Goal: Share content: Share content

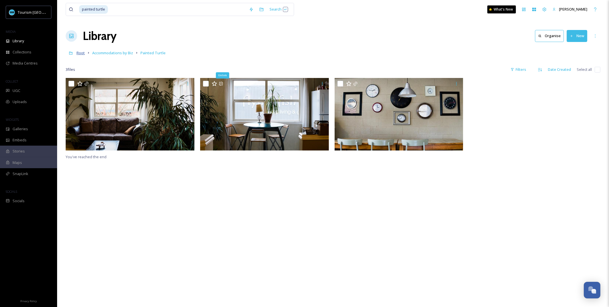
click at [80, 53] on span "Root" at bounding box center [80, 52] width 8 height 5
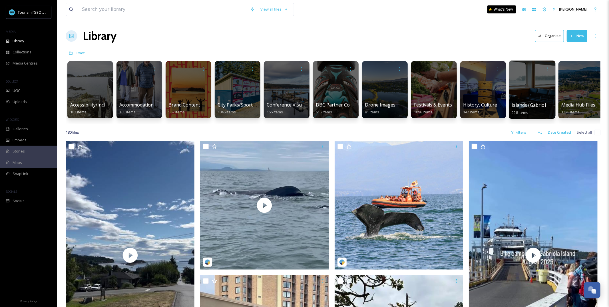
click at [539, 102] on div "Islands (Gabriola, Saysutshun, Protection) 228 items" at bounding box center [532, 109] width 41 height 14
click at [538, 111] on div "Islands (Gabriola, Saysutshun, Protection) 228 items" at bounding box center [532, 109] width 41 height 14
click at [546, 97] on div at bounding box center [531, 89] width 47 height 58
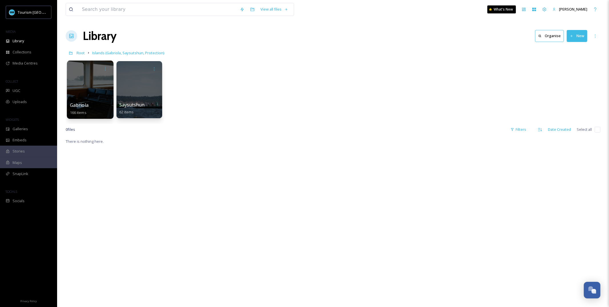
click at [95, 103] on div "Gabriola 166 items" at bounding box center [90, 109] width 41 height 14
click at [85, 94] on div at bounding box center [90, 89] width 47 height 58
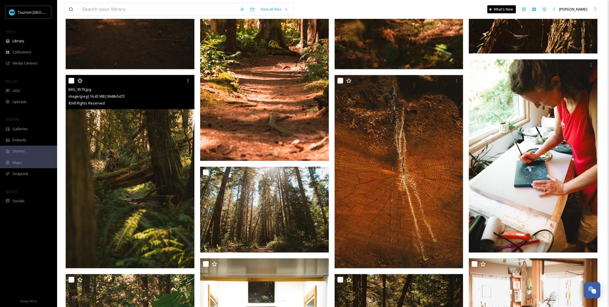
scroll to position [715, 0]
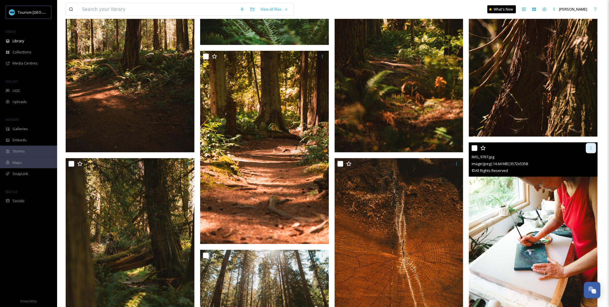
click at [591, 146] on icon at bounding box center [590, 148] width 5 height 5
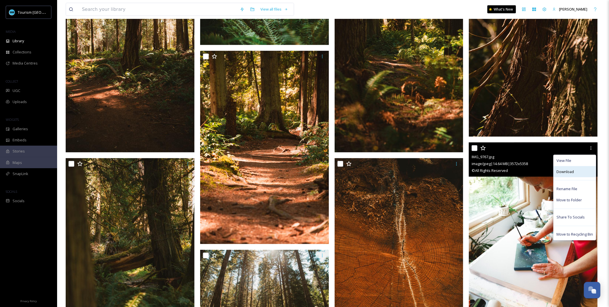
click at [562, 171] on span "Download" at bounding box center [564, 171] width 17 height 5
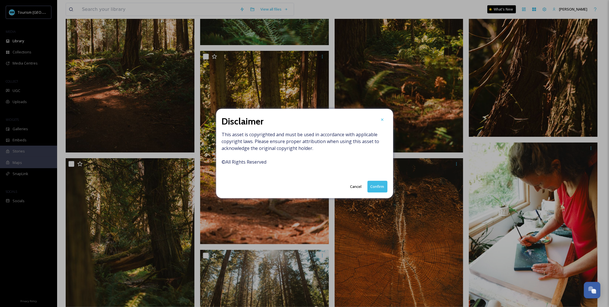
click at [378, 188] on button "Confirm" at bounding box center [377, 187] width 20 height 12
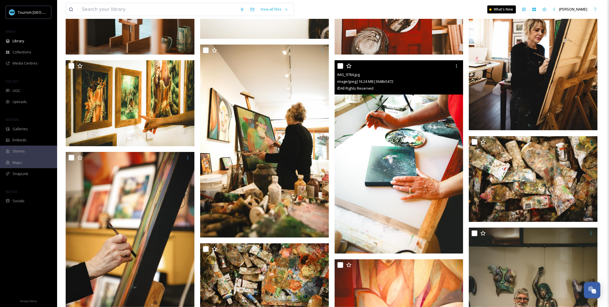
scroll to position [1604, 0]
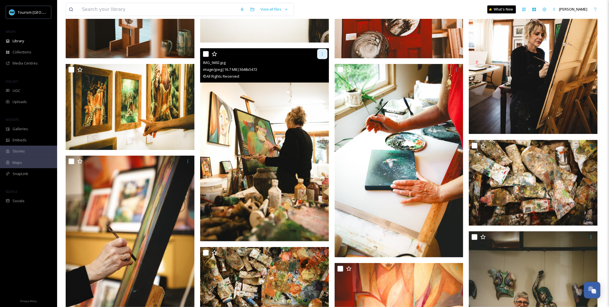
click at [320, 58] on div at bounding box center [322, 54] width 10 height 10
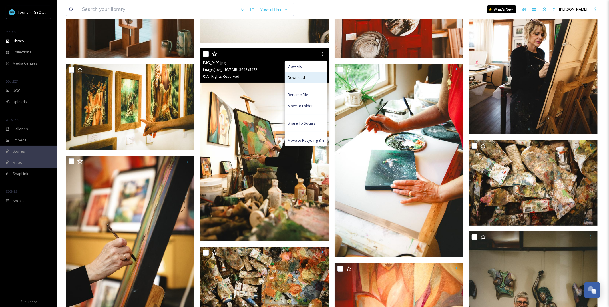
click at [316, 79] on div "Download" at bounding box center [306, 77] width 42 height 11
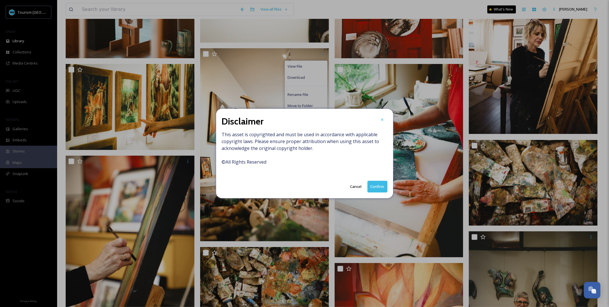
click at [374, 186] on button "Confirm" at bounding box center [377, 187] width 20 height 12
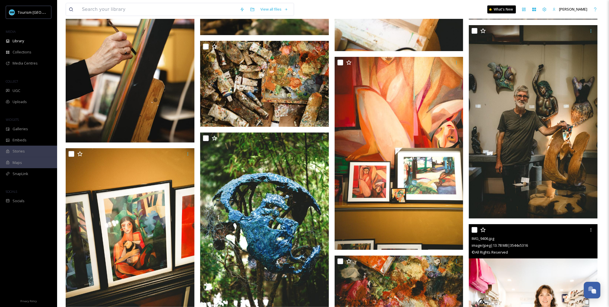
scroll to position [1802, 0]
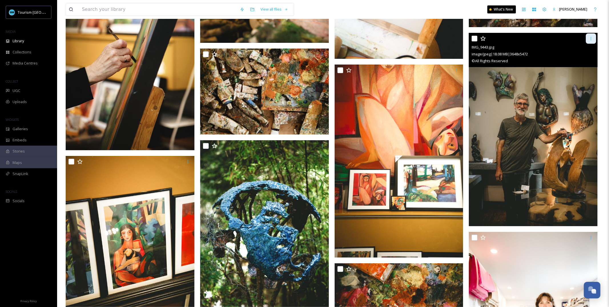
click at [590, 40] on icon at bounding box center [590, 38] width 5 height 5
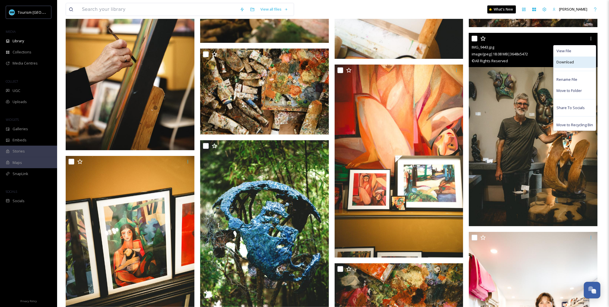
click at [569, 63] on span "Download" at bounding box center [564, 61] width 17 height 5
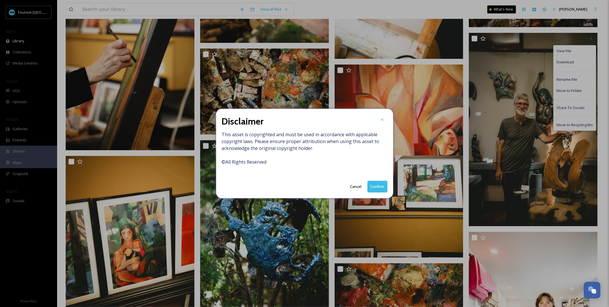
click at [381, 188] on button "Confirm" at bounding box center [377, 187] width 20 height 12
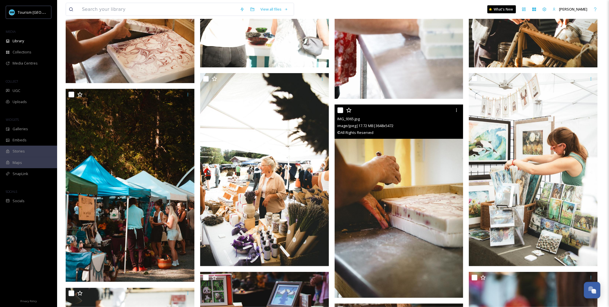
scroll to position [2618, 0]
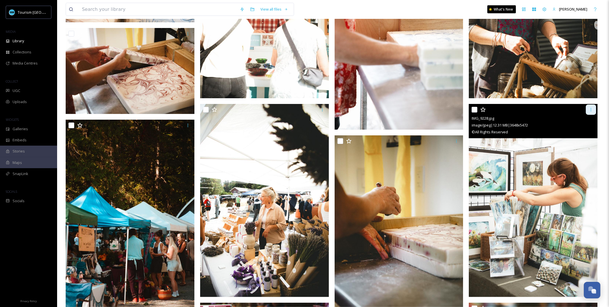
click at [590, 108] on icon at bounding box center [590, 109] width 1 height 3
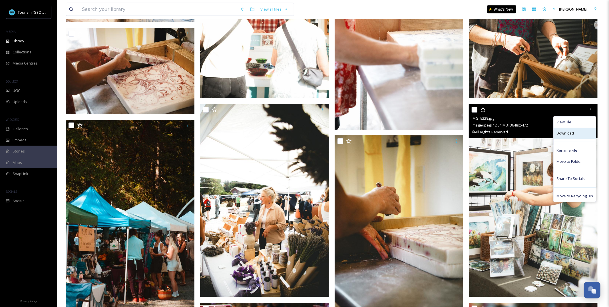
click at [570, 130] on span "Download" at bounding box center [564, 132] width 17 height 5
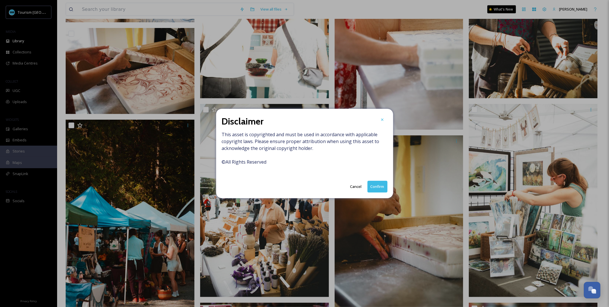
click at [383, 184] on button "Confirm" at bounding box center [377, 187] width 20 height 12
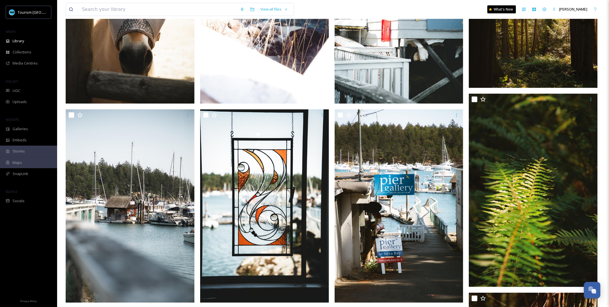
scroll to position [0, 0]
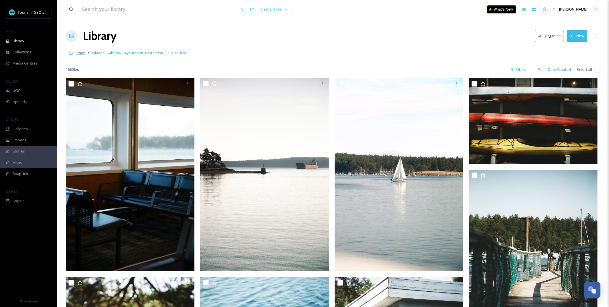
click at [79, 52] on span "Root" at bounding box center [80, 52] width 8 height 5
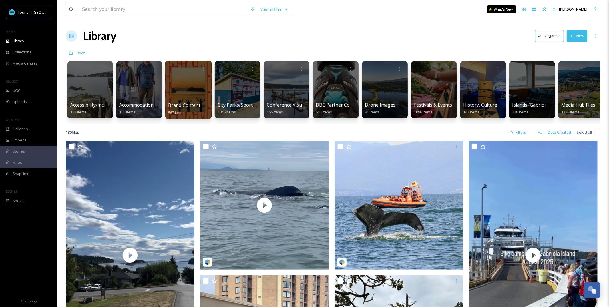
click at [197, 100] on div at bounding box center [188, 89] width 47 height 58
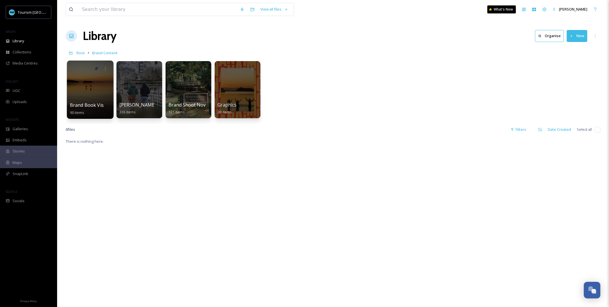
click at [92, 111] on div "Brand Book Visuals 90 items" at bounding box center [90, 109] width 41 height 14
click at [99, 88] on div at bounding box center [90, 89] width 47 height 58
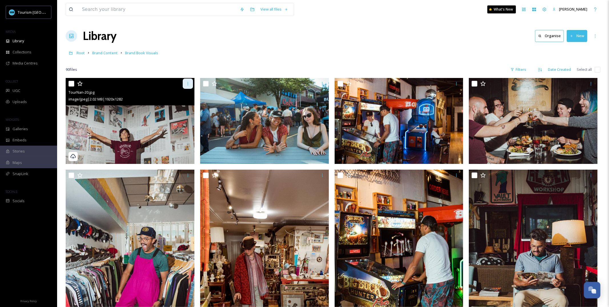
click at [187, 86] on icon at bounding box center [187, 83] width 5 height 5
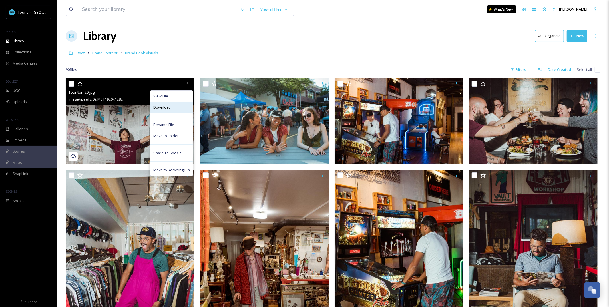
click at [180, 109] on div "Download" at bounding box center [171, 107] width 42 height 11
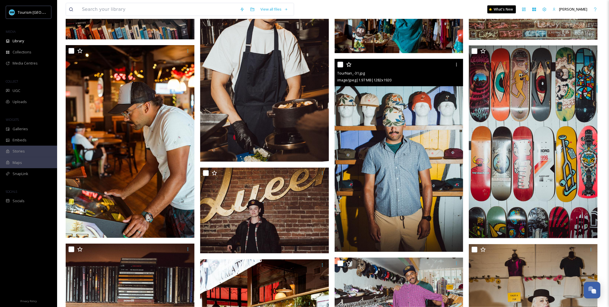
scroll to position [2151, 0]
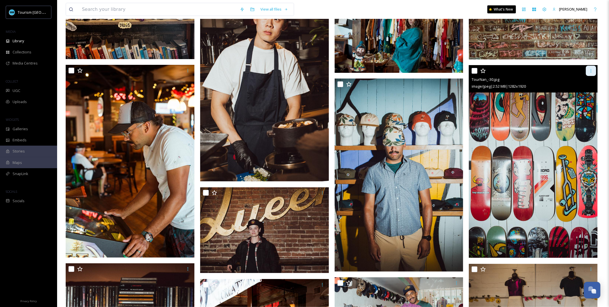
click at [591, 73] on div at bounding box center [591, 71] width 10 height 10
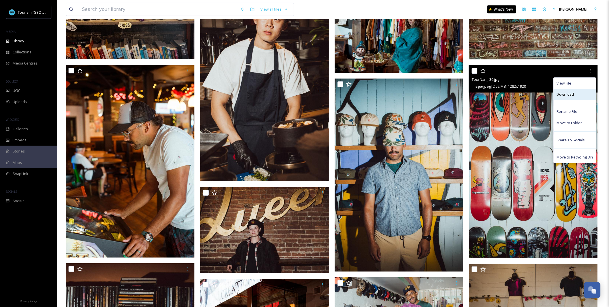
click at [572, 93] on span "Download" at bounding box center [564, 94] width 17 height 5
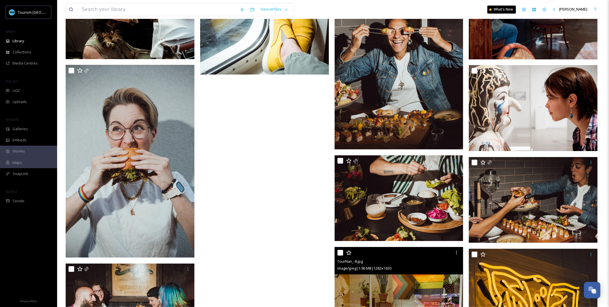
scroll to position [2677, 0]
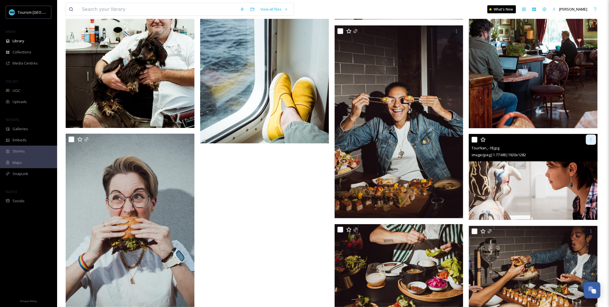
click at [593, 143] on div at bounding box center [591, 139] width 10 height 10
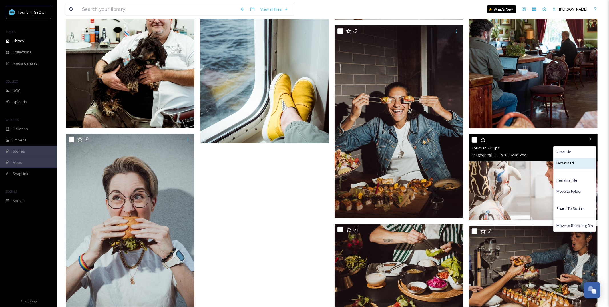
click at [558, 164] on span "Download" at bounding box center [564, 163] width 17 height 5
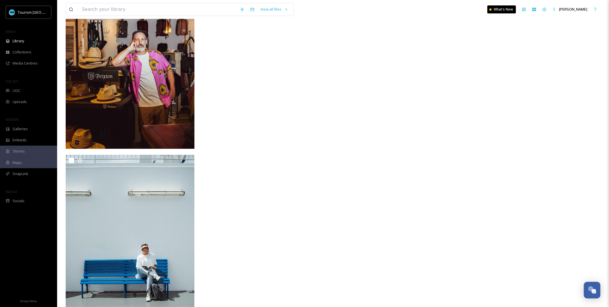
scroll to position [3485, 0]
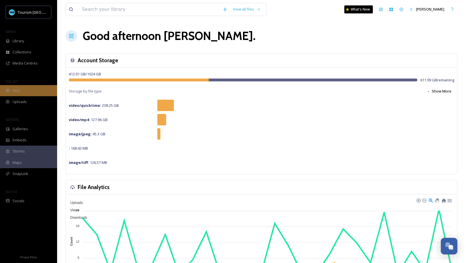
click at [30, 95] on div "UGC" at bounding box center [28, 90] width 57 height 11
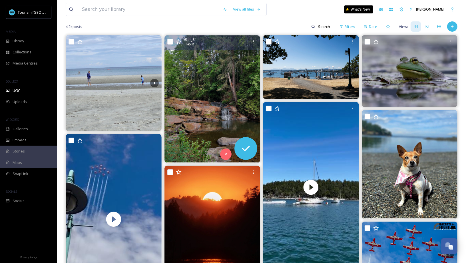
scroll to position [99, 0]
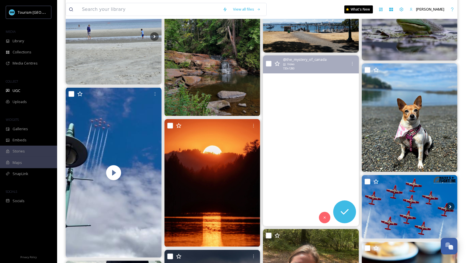
click at [305, 147] on video "📍Gabriola Island, BC\a#canada #vancouver #gabriolaisland #boat #réel #reels #va…" at bounding box center [311, 140] width 96 height 170
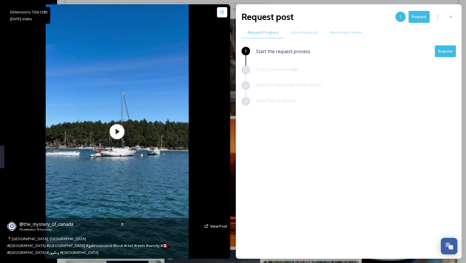
click at [223, 157] on div "Dimensions: 720 x [DATE] - Video @ the_mystery_of_canada Posted about 18 hours …" at bounding box center [117, 131] width 226 height 254
click at [216, 225] on span "View Post" at bounding box center [218, 225] width 17 height 5
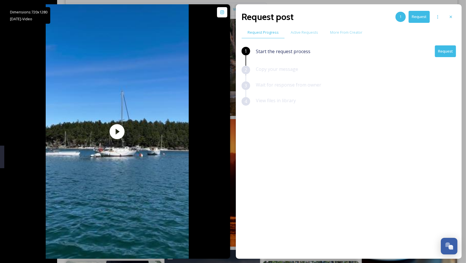
click at [443, 54] on button "Request" at bounding box center [445, 51] width 21 height 12
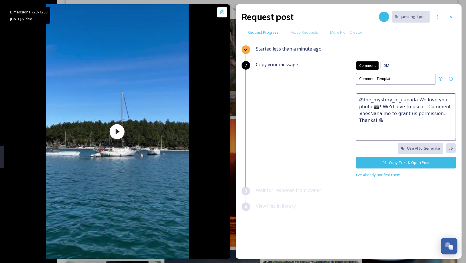
click at [376, 116] on textarea "@the_mystery_of_canada We love your photo 📸! We'd love to use it! Comment #YesN…" at bounding box center [406, 116] width 100 height 47
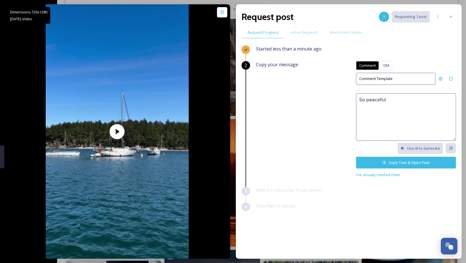
paste textarea "😍 We'd love to feature this on our website or social networks to share the beau…"
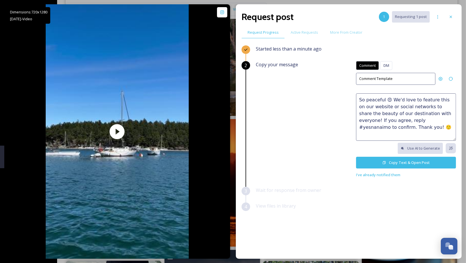
drag, startPoint x: 398, startPoint y: 133, endPoint x: 395, endPoint y: 126, distance: 7.4
click at [395, 126] on textarea "So peaceful 😍 We'd love to feature this on our website or social networks to sh…" at bounding box center [406, 116] width 100 height 47
click at [398, 120] on textarea "So peaceful 😍 We'd love to feature this on our website or social networks to sh…" at bounding box center [406, 116] width 100 height 47
click at [382, 120] on textarea "So peaceful 😍 We'd love to feature this on our website or social networks to sh…" at bounding box center [406, 116] width 100 height 47
click at [423, 126] on textarea "So peaceful 😍 We'd love to feature this on our website or social networks to sh…" at bounding box center [406, 116] width 100 height 47
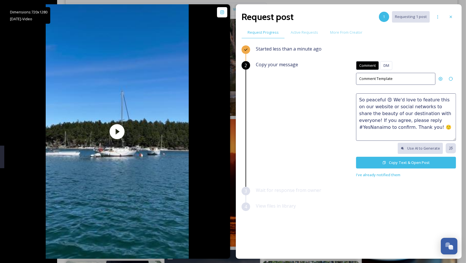
click at [422, 125] on textarea "So peaceful 😍 We'd love to feature this on our website or social networks to sh…" at bounding box center [406, 116] width 100 height 47
type textarea "So peaceful 😍 We'd love to feature this on our website or social networks to sh…"
click at [396, 161] on button "Copy Text & Open Post" at bounding box center [406, 163] width 100 height 12
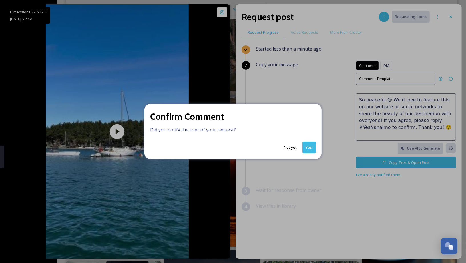
click at [310, 144] on button "Yes!" at bounding box center [308, 148] width 13 height 12
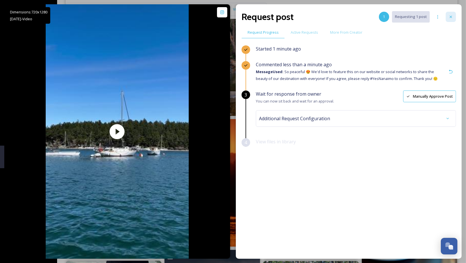
click at [453, 14] on div at bounding box center [450, 17] width 10 height 10
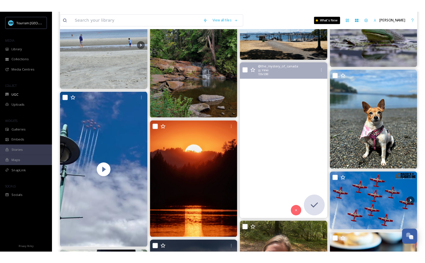
scroll to position [98, 0]
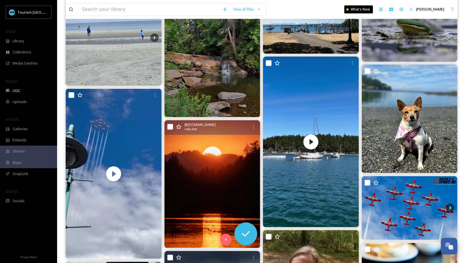
click at [245, 152] on img at bounding box center [212, 184] width 96 height 128
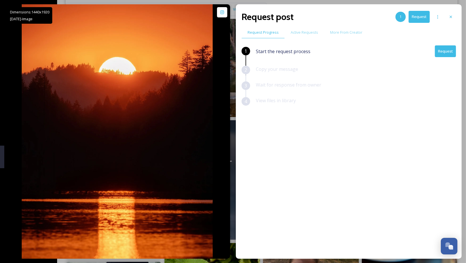
click at [448, 47] on button "Request" at bounding box center [445, 51] width 21 height 12
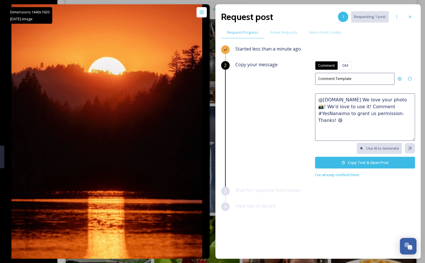
click at [366, 94] on textarea "@[DOMAIN_NAME] We love your photo 📸! We'd love to use it! Comment #YesNanaimo t…" at bounding box center [365, 116] width 100 height 47
paste textarea "😍 We'd love to feature this on our website or social networks to share the beau…"
click at [318, 101] on textarea "😍 We'd love to feature this on our website or social networks to share the beau…" at bounding box center [365, 116] width 100 height 47
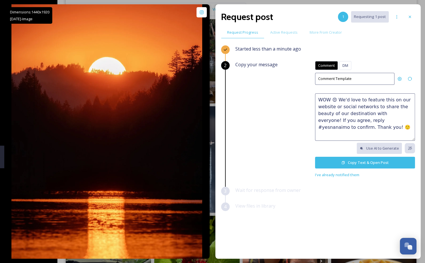
click at [340, 120] on textarea "WOW 😍 We'd love to feature this on our website or social networks to share the …" at bounding box center [365, 116] width 100 height 47
click at [372, 118] on textarea "WOW 😍 We'd love to feature this on our website or social networks to share the …" at bounding box center [365, 116] width 100 height 47
drag, startPoint x: 371, startPoint y: 125, endPoint x: 403, endPoint y: 127, distance: 31.4
click at [403, 127] on textarea "WOW 😍 We'd love to feature this on our website or social networks to share the …" at bounding box center [365, 116] width 100 height 47
type textarea "WOW 😍 We'd love to feature this on our website or social networks to share the …"
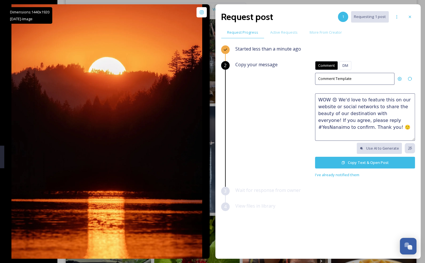
click at [351, 161] on button "Copy Text & Open Post" at bounding box center [365, 163] width 100 height 12
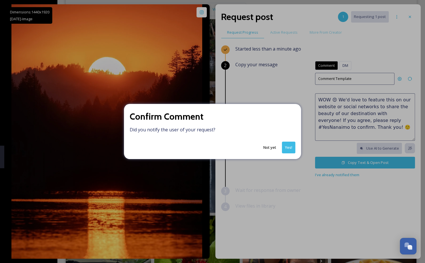
click at [290, 147] on button "Yes!" at bounding box center [288, 148] width 13 height 12
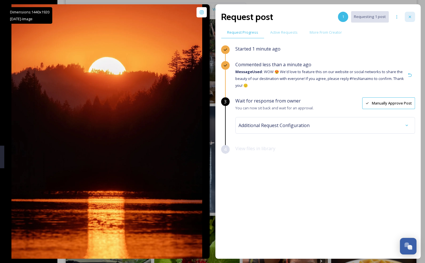
click at [410, 16] on icon at bounding box center [409, 17] width 2 height 2
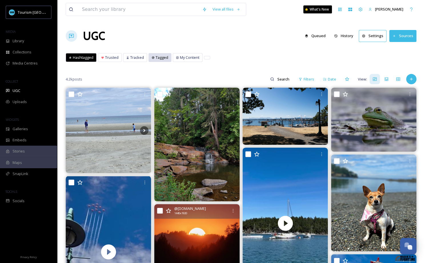
click at [152, 57] on icon at bounding box center [153, 57] width 3 height 3
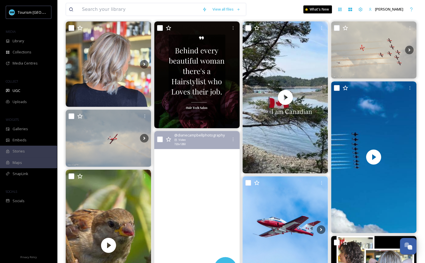
scroll to position [73, 0]
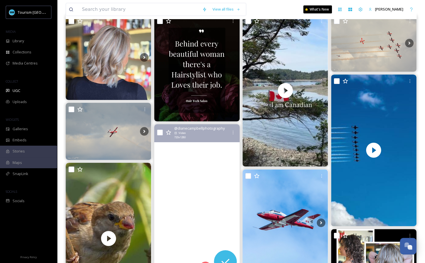
click at [216, 200] on video "vancouver island therapy ✨" at bounding box center [196, 200] width 85 height 152
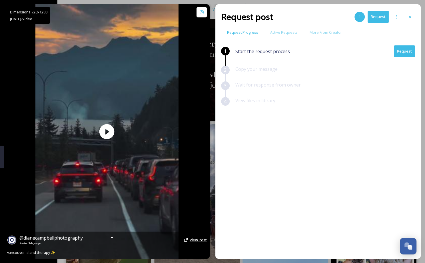
click at [195, 239] on span "View Post" at bounding box center [197, 239] width 17 height 5
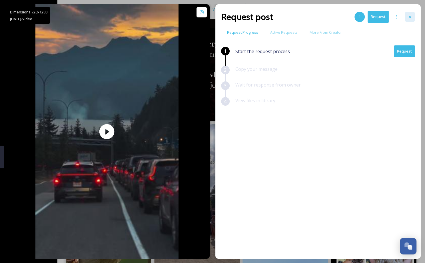
click at [410, 15] on icon at bounding box center [409, 17] width 5 height 5
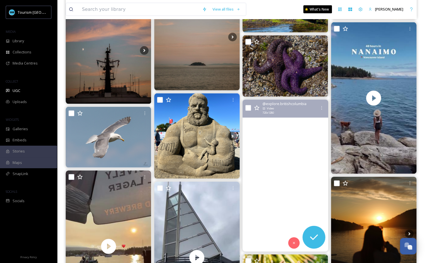
scroll to position [1164, 0]
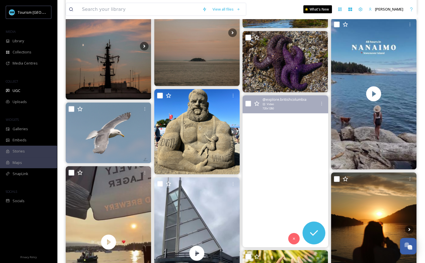
click at [298, 190] on video "📍WildPlay Nanaimo\awildplaynanaimo\a\aOne of the most thrilling adventure desti…" at bounding box center [284, 171] width 85 height 152
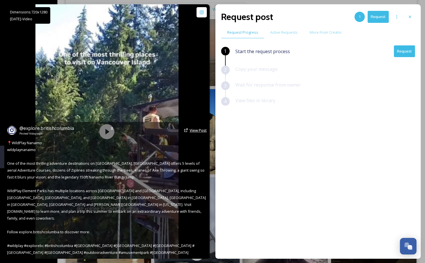
click at [196, 133] on span "View Post" at bounding box center [197, 130] width 17 height 5
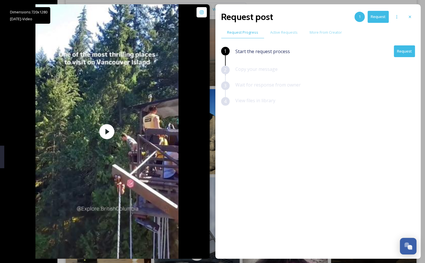
click at [401, 52] on button "Request" at bounding box center [403, 51] width 21 height 12
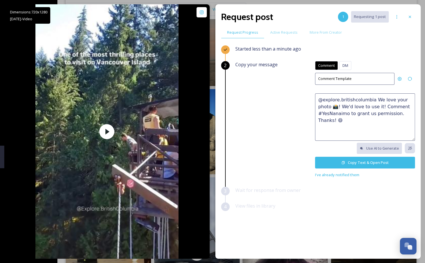
click at [374, 106] on textarea "@explore.britishcolumbia We love your photo 📸! We'd love to use it! Comment #Ye…" at bounding box center [365, 116] width 100 height 47
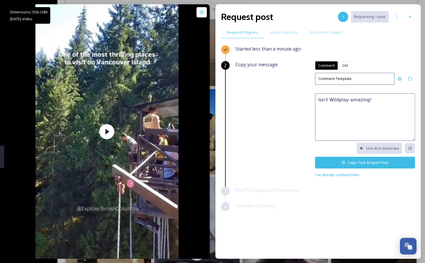
paste textarea "🤩 This would make a great feature on our social channels or website. Please rep…"
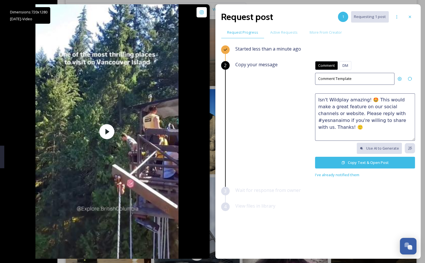
click at [363, 98] on textarea "Isn't Wildplay amazing! 🤩 This would make a great feature on our social channel…" at bounding box center [365, 116] width 100 height 47
click at [385, 110] on textarea "Isn't Wildplay amazing?! 🤩 This would make a great feature on our social channe…" at bounding box center [365, 116] width 100 height 47
drag, startPoint x: 378, startPoint y: 111, endPoint x: 385, endPoint y: 113, distance: 7.4
click at [379, 111] on textarea "Isn't Wildplay amazing?! 🤩 This would make a great feature on our social channe…" at bounding box center [365, 116] width 100 height 47
click at [362, 122] on textarea "Isn't Wildplay amazing?! 🤩 This would make a great feature on our social channe…" at bounding box center [365, 116] width 100 height 47
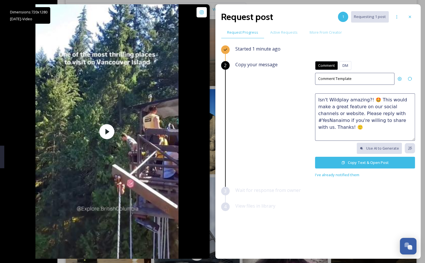
drag, startPoint x: 405, startPoint y: 119, endPoint x: 429, endPoint y: 128, distance: 25.6
type textarea "Isn't Wildplay amazing?! 🤩 This would make a great feature on our social channe…"
click at [378, 161] on button "Copy Text & Open Post" at bounding box center [365, 163] width 100 height 12
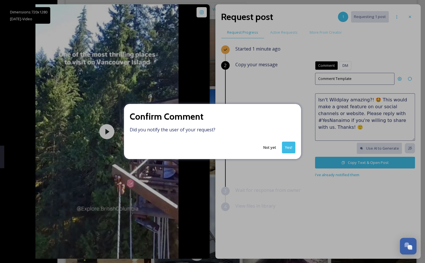
click at [287, 146] on button "Yes!" at bounding box center [288, 148] width 13 height 12
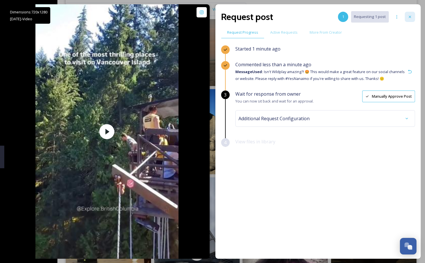
click at [411, 16] on icon at bounding box center [409, 17] width 5 height 5
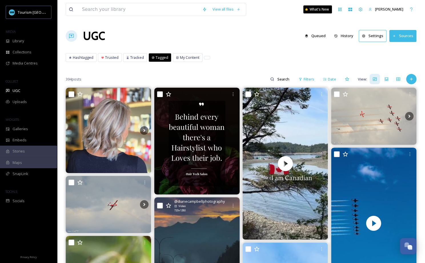
click at [230, 54] on div "Hashtagged Trusted Tracked Tagged My Content Hashtagged Trusted Tracked Tagged …" at bounding box center [241, 59] width 350 height 12
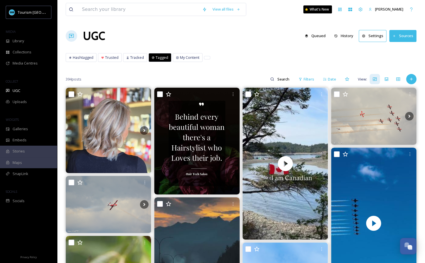
click at [252, 58] on div "Hashtagged Trusted Tracked Tagged My Content Hashtagged Trusted Tracked Tagged …" at bounding box center [241, 59] width 350 height 12
click at [17, 44] on div "Library" at bounding box center [28, 40] width 57 height 11
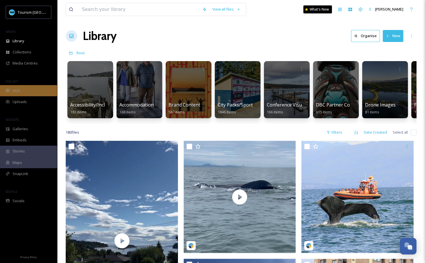
click at [42, 89] on div "UGC" at bounding box center [28, 90] width 57 height 11
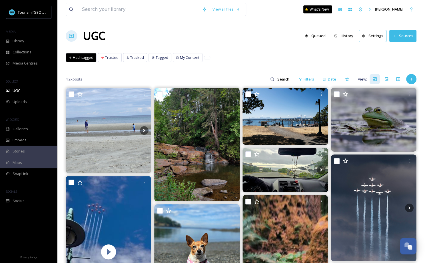
click at [35, 40] on div "Library" at bounding box center [28, 40] width 57 height 11
